Goal: Task Accomplishment & Management: Manage account settings

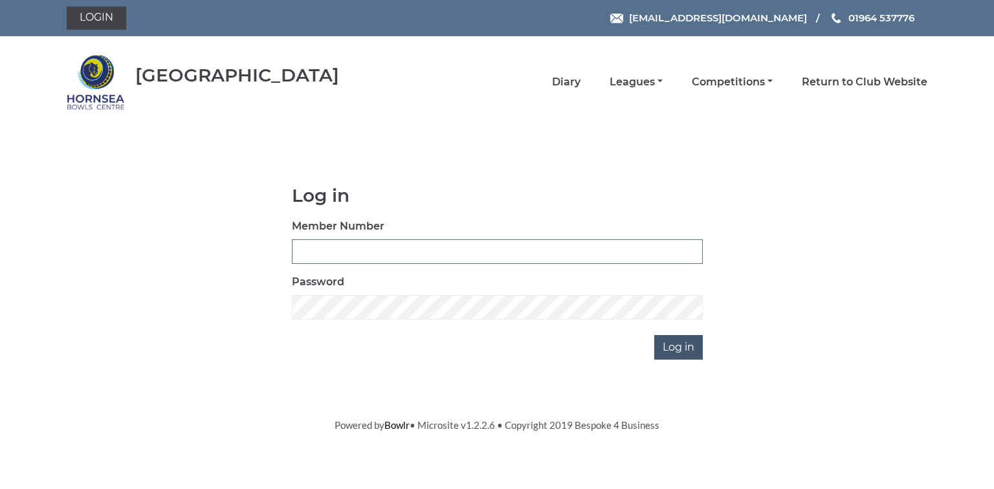
type input "0580"
click at [676, 349] on input "Log in" at bounding box center [678, 347] width 49 height 25
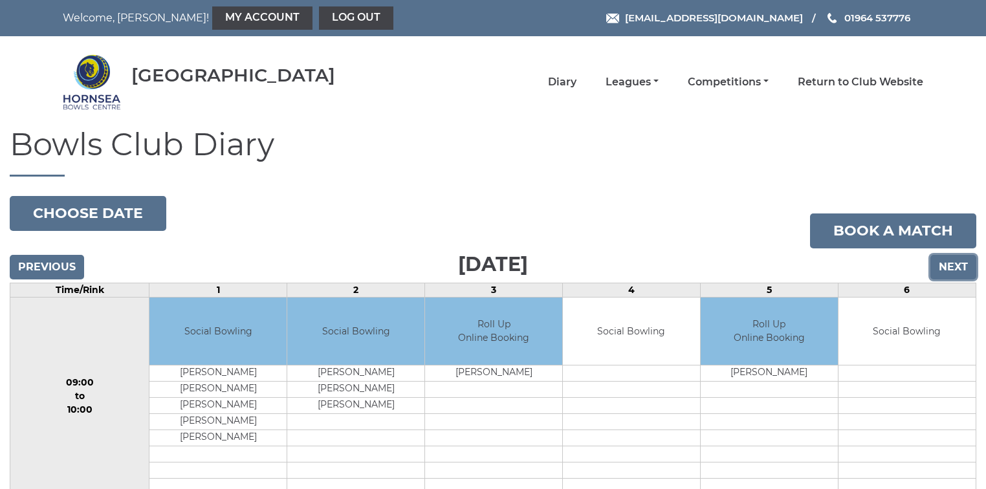
click at [951, 266] on input "Next" at bounding box center [953, 267] width 46 height 25
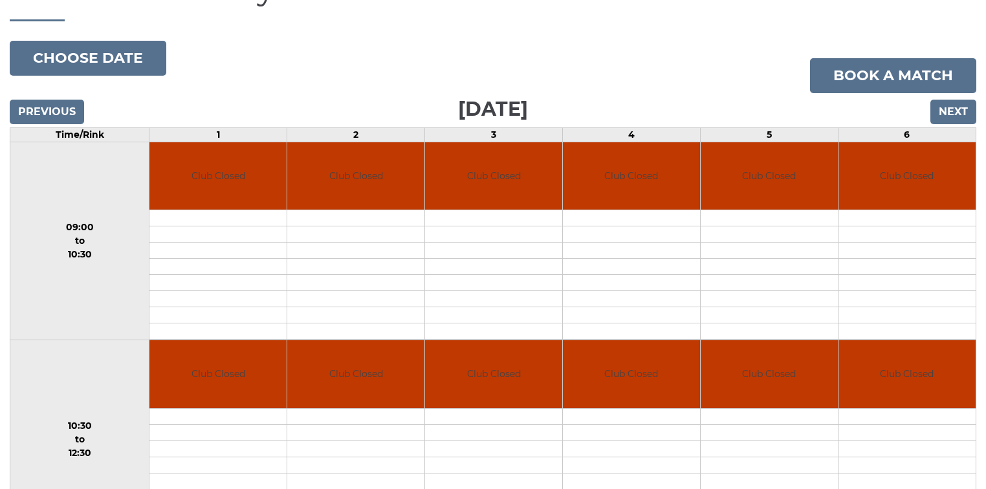
scroll to position [155, 0]
click at [958, 110] on input "Next" at bounding box center [953, 112] width 46 height 25
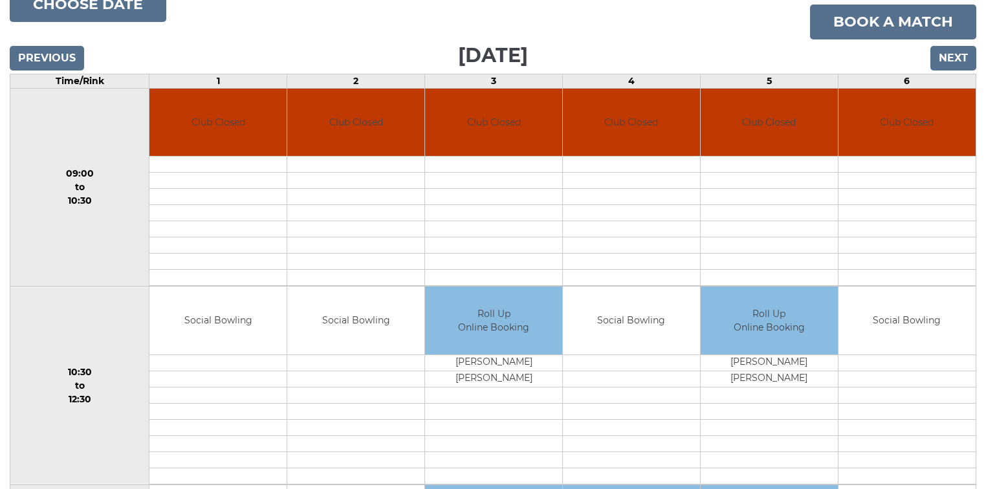
scroll to position [207, 0]
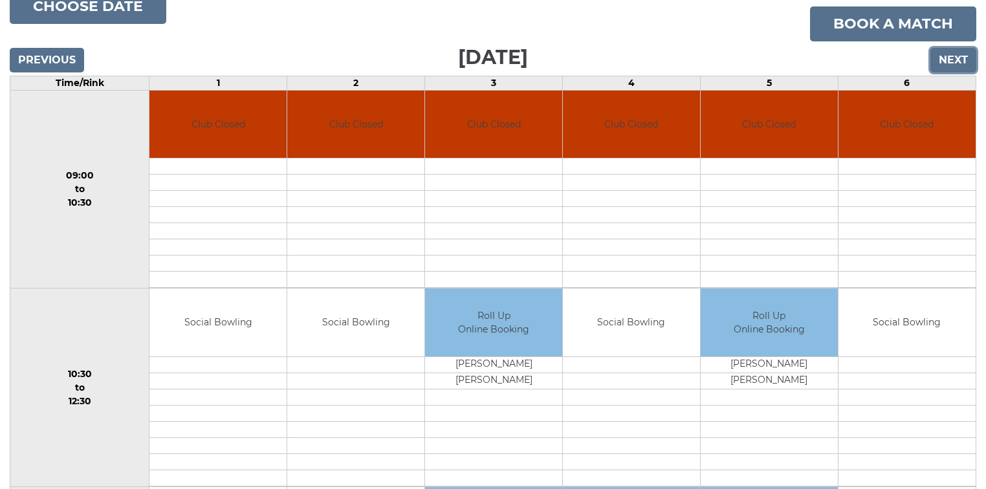
click at [955, 55] on input "Next" at bounding box center [953, 60] width 46 height 25
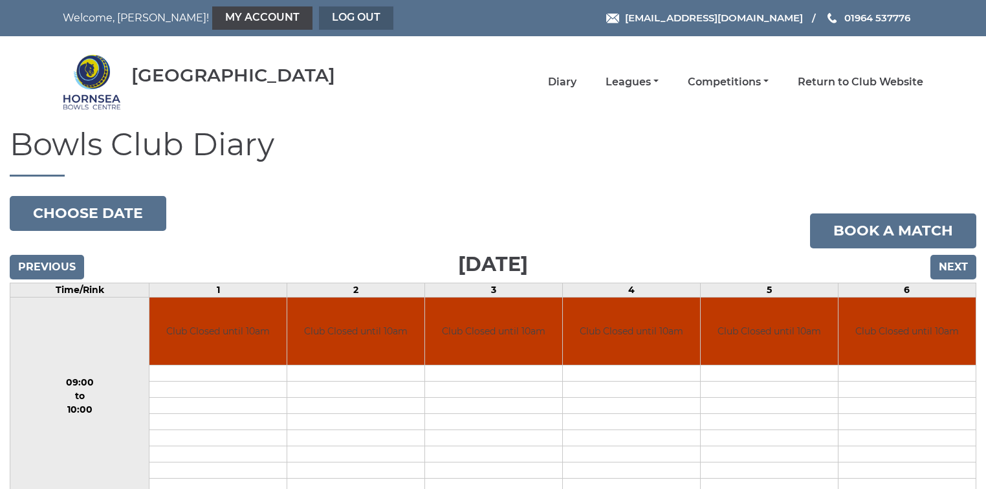
click at [319, 16] on link "Log out" at bounding box center [356, 17] width 74 height 23
